Goal: Find specific page/section: Find specific page/section

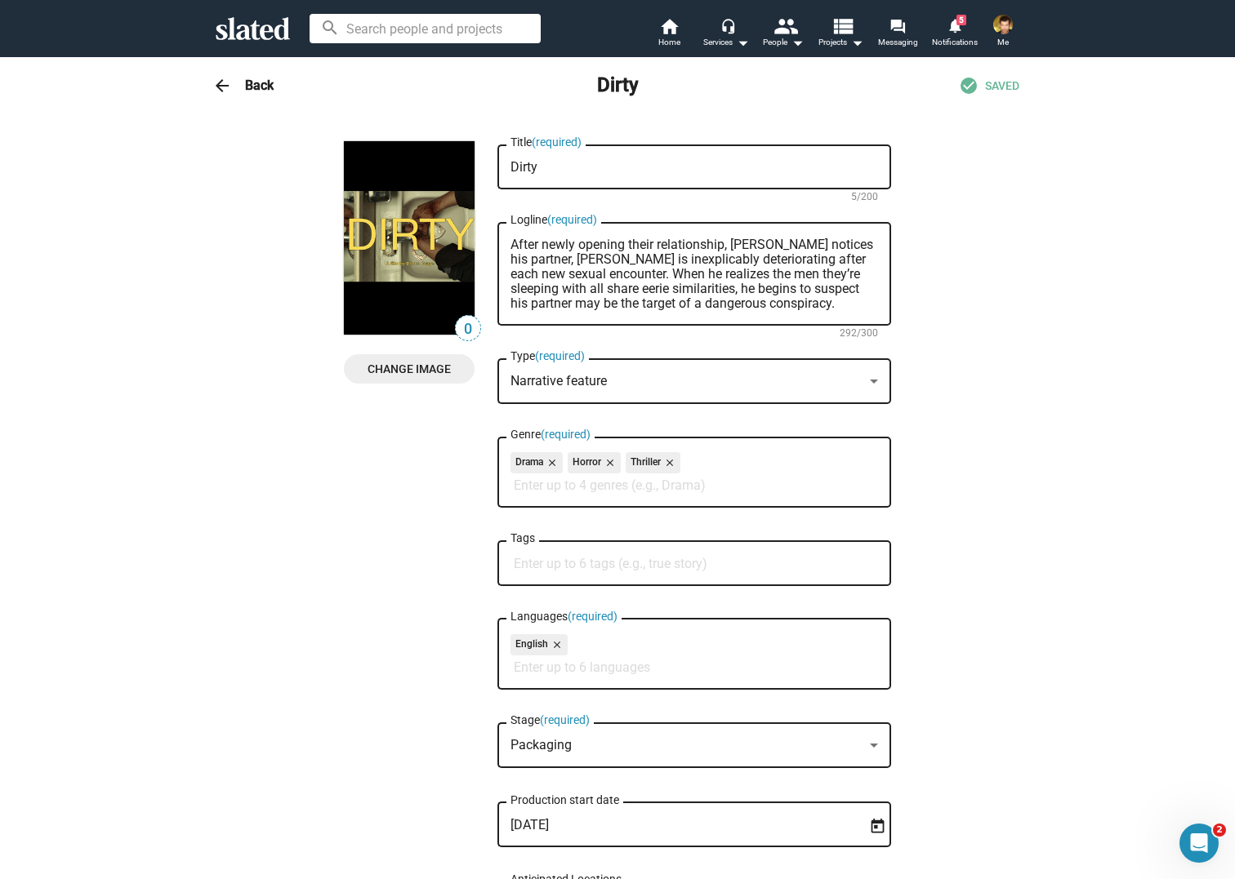
click at [230, 90] on mat-icon "arrow_back" at bounding box center [222, 86] width 20 height 20
click at [229, 82] on mat-icon "arrow_back" at bounding box center [222, 86] width 20 height 20
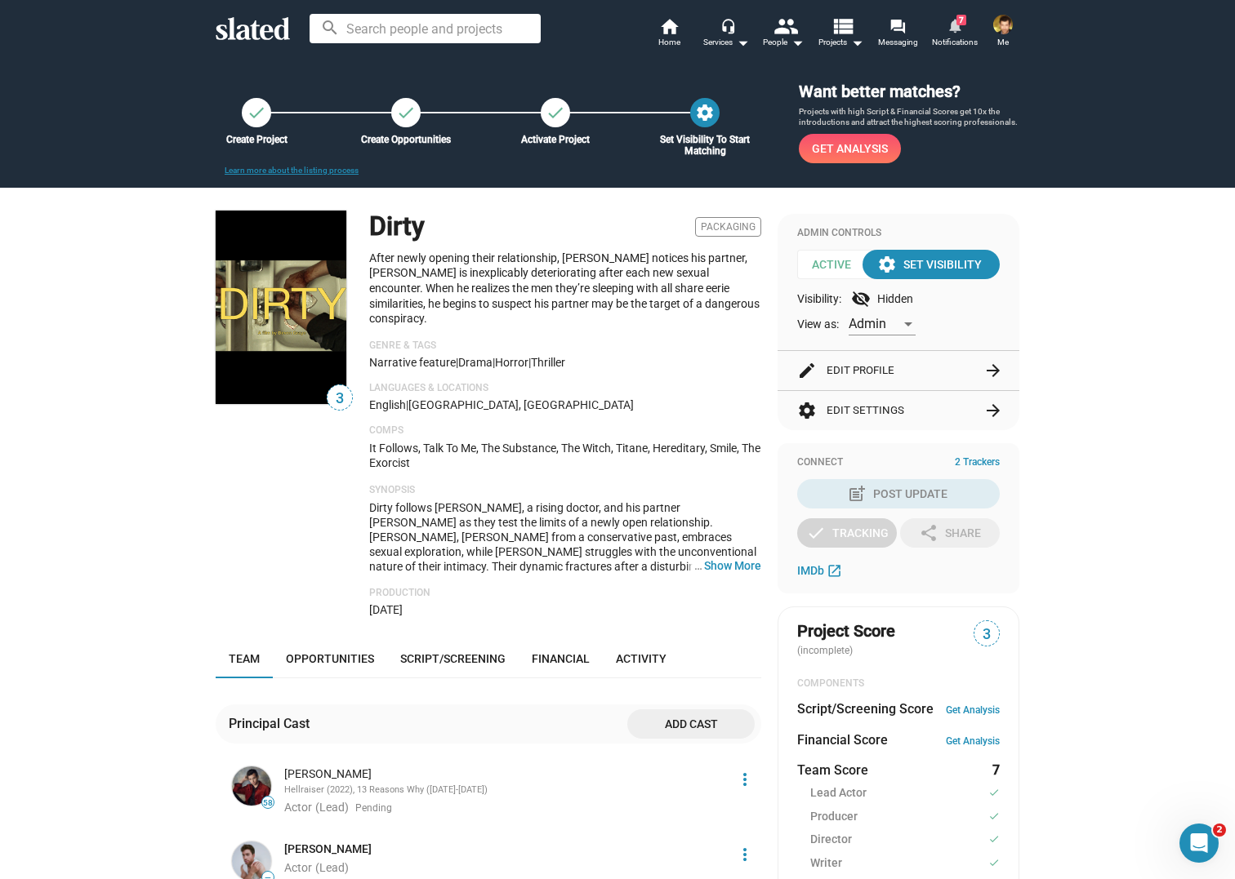
click at [952, 36] on span "Notifications" at bounding box center [955, 43] width 46 height 20
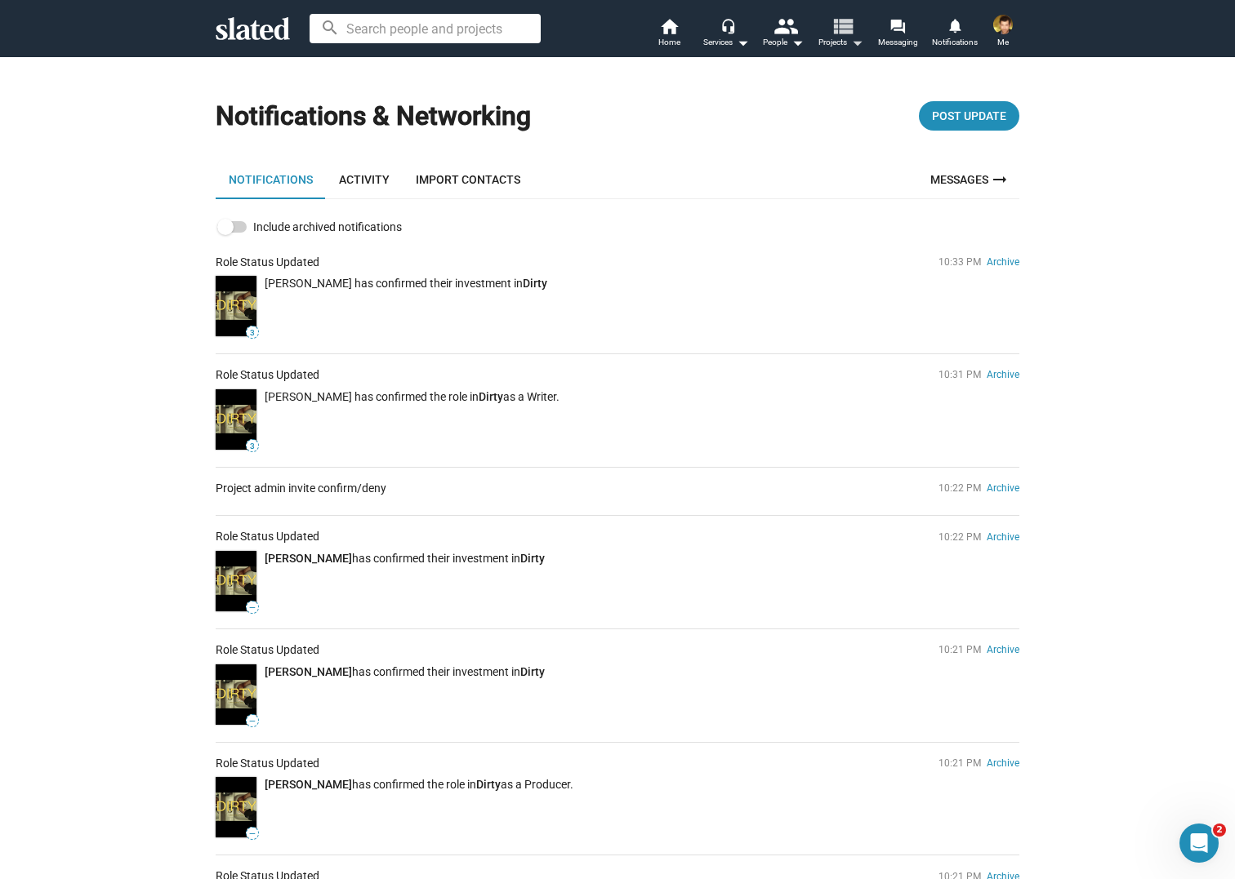
click at [835, 27] on mat-icon "view_list" at bounding box center [842, 26] width 24 height 24
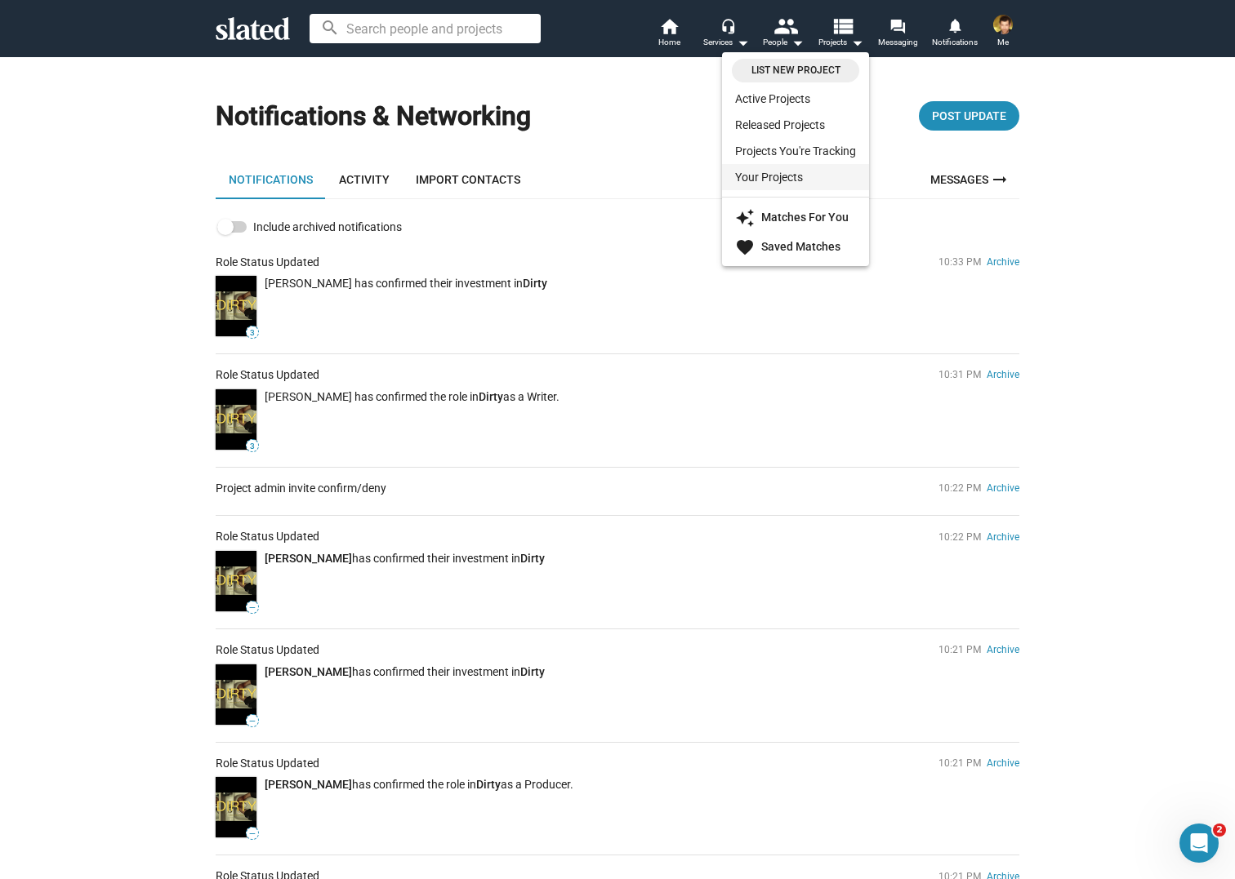
click at [788, 179] on link "Your Projects" at bounding box center [795, 177] width 147 height 26
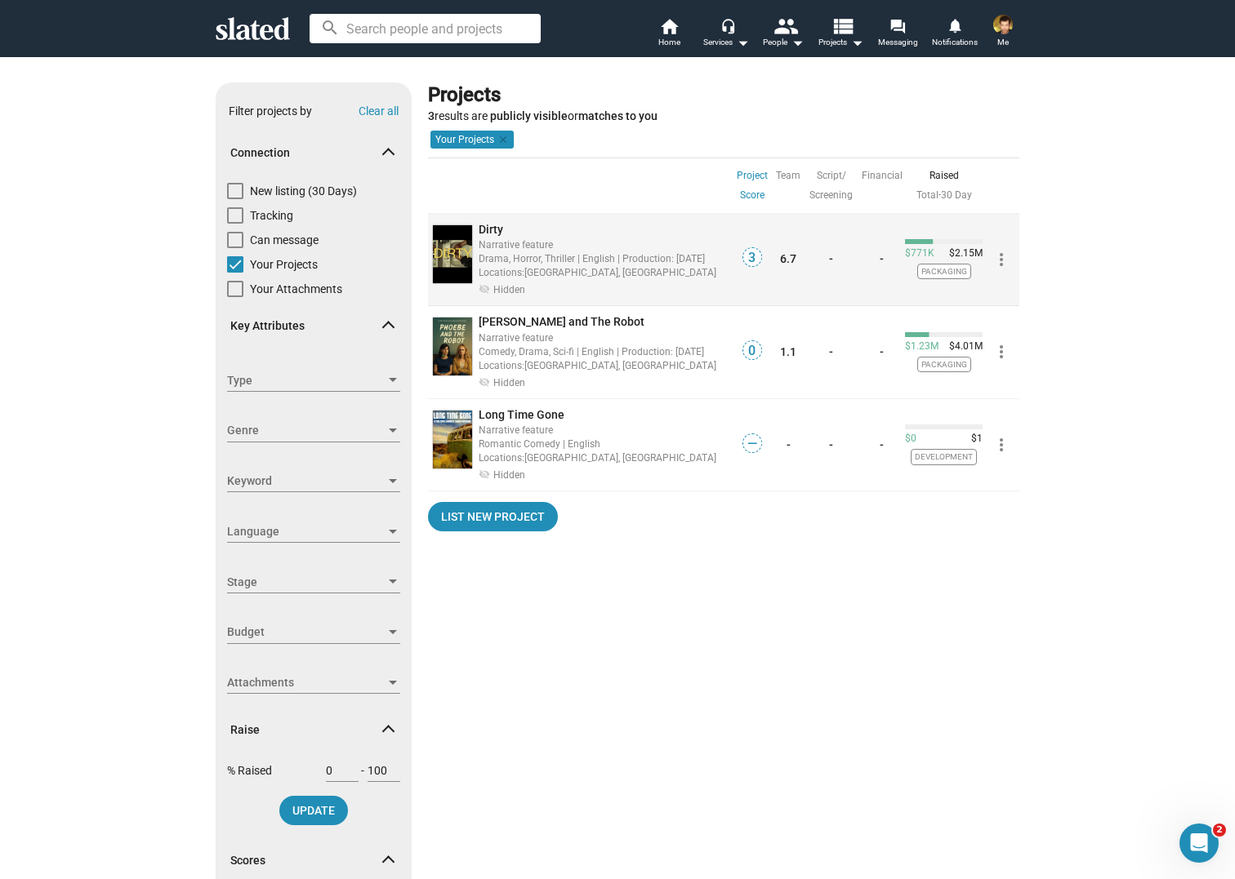
click at [505, 230] on div "Dirty" at bounding box center [604, 230] width 252 height 16
